Goal: Task Accomplishment & Management: Manage account settings

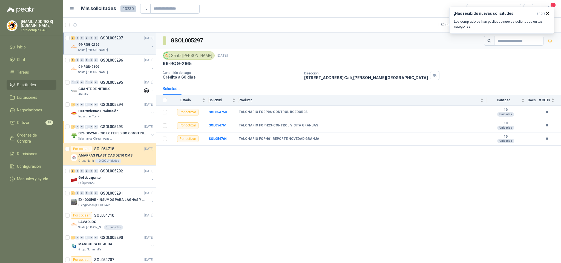
drag, startPoint x: 523, startPoint y: 11, endPoint x: 356, endPoint y: 2, distance: 166.4
click at [523, 12] on h3 "¡Has recibido nuevas solicitudes!" at bounding box center [494, 13] width 80 height 5
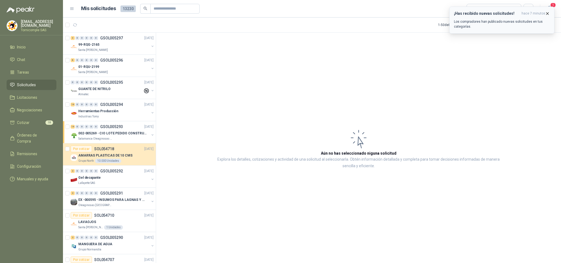
click at [495, 21] on p "Los compradores han publicado nuevas solicitudes en tus categorías." at bounding box center [502, 24] width 96 height 10
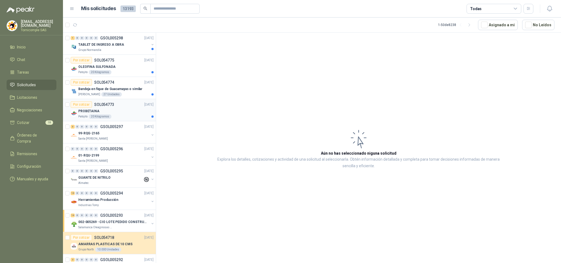
click at [141, 112] on div "PROBETAINA" at bounding box center [115, 111] width 75 height 7
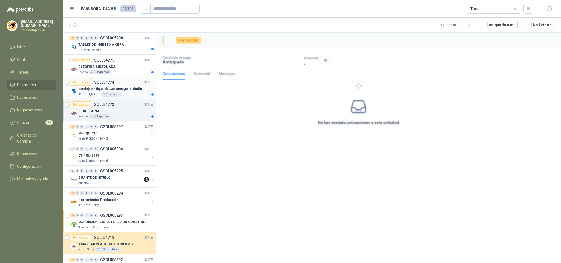
click at [114, 88] on p "Bandeja en fique de Guacamayas o similar" at bounding box center [110, 89] width 64 height 5
